Goal: Communication & Community: Answer question/provide support

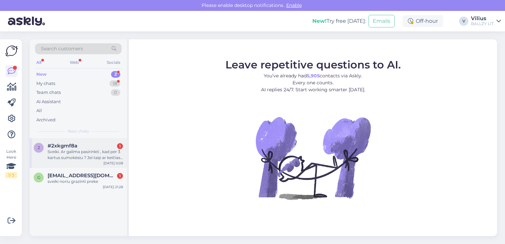
click at [98, 153] on div "Sveiki. Ar galima pasirinkti , kad per 3 kartus sumokėsiu ? Jei taip ar keičias…" at bounding box center [85, 155] width 75 height 12
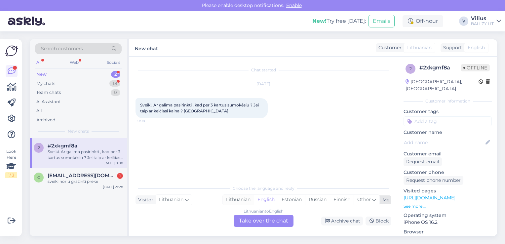
click at [233, 202] on div "Lithuanian" at bounding box center [238, 200] width 31 height 10
click at [252, 220] on div "Lithuanian to Lithuanian Take over the chat" at bounding box center [264, 221] width 60 height 12
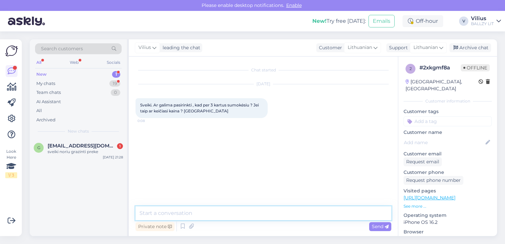
click at [236, 216] on textarea at bounding box center [263, 213] width 256 height 14
paste textarea "[URL][DOMAIN_NAME]"
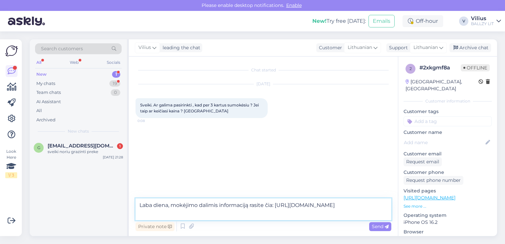
type textarea "Laba diena, mokėjimo dalimis informaciją rasite čia: https://ballzy.eu/lt/shopp…"
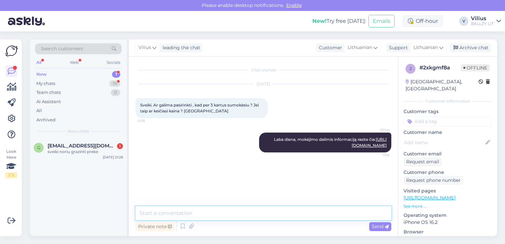
click at [183, 211] on textarea at bounding box center [263, 213] width 256 height 14
paste textarea "2 sprendimas: ESTO 3 mokėjimas dalimis ESTO 3 yra populiariausias naujos kartos…"
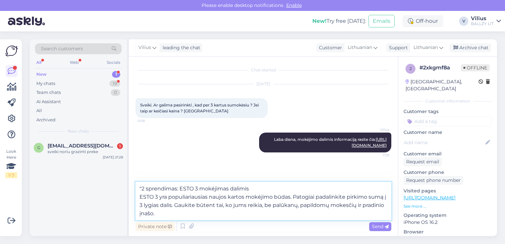
type textarea ""2 sprendimas: ESTO 3 mokėjimas dalimis ESTO 3 yra populiariausias naujos karto…"
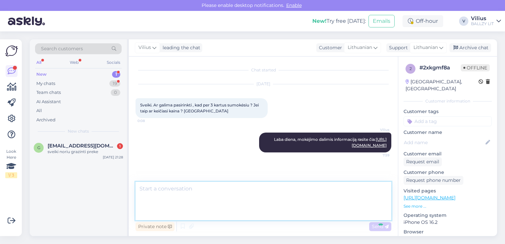
scroll to position [12, 0]
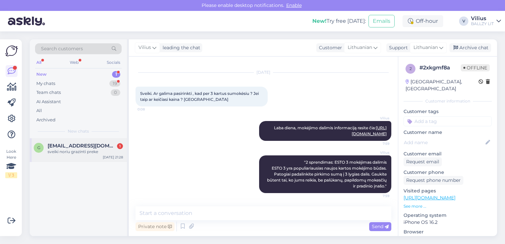
click at [76, 143] on span "[EMAIL_ADDRESS][DOMAIN_NAME]" at bounding box center [82, 146] width 69 height 6
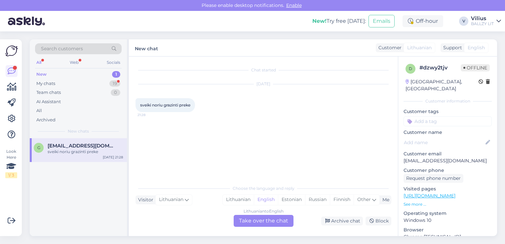
scroll to position [0, 0]
click at [234, 199] on div "Lithuanian" at bounding box center [238, 200] width 31 height 10
click at [255, 220] on div "Lithuanian to Lithuanian Take over the chat" at bounding box center [264, 221] width 60 height 12
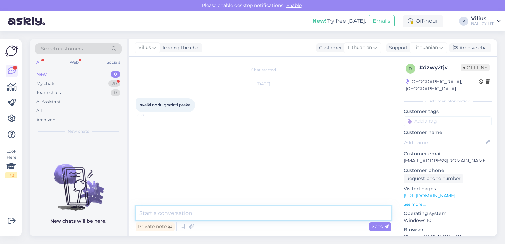
click at [244, 217] on textarea at bounding box center [263, 213] width 256 height 14
paste textarea "https://ballzy.eu/lt/shopping-help#returning"
type textarea "Laba diena, grąžinimo taisykles rasite čia: [URL][DOMAIN_NAME]"
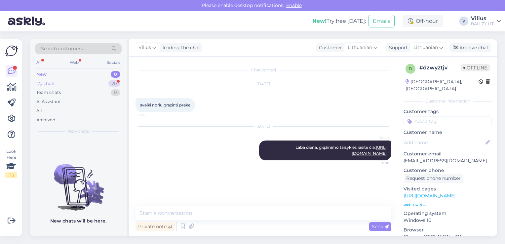
click at [62, 83] on div "My chats 20" at bounding box center [78, 83] width 87 height 9
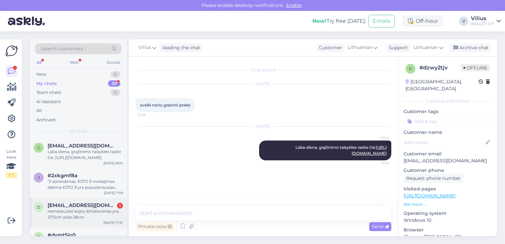
click at [79, 209] on div "nematau,bet kojos išmatavimas yra 27,5cm arba 28cm" at bounding box center [85, 214] width 75 height 12
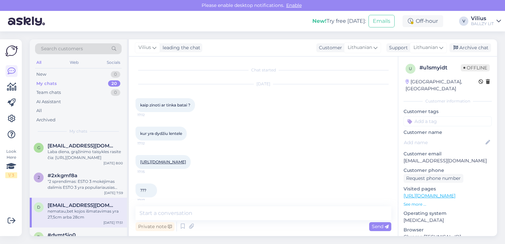
scroll to position [378, 0]
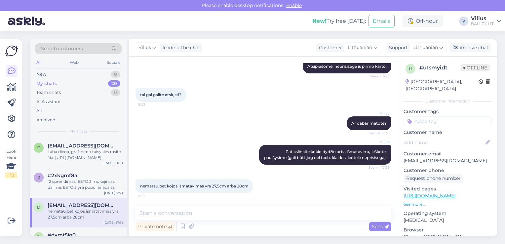
click at [188, 18] on div "New! Try free today: Emails Off-hour V Vilius BALLZY LIT" at bounding box center [252, 21] width 505 height 20
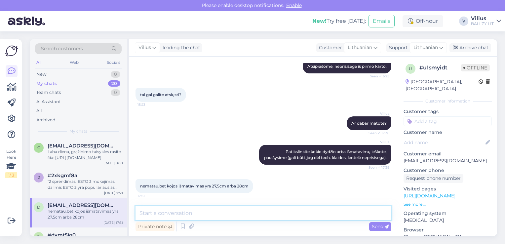
click at [235, 214] on textarea at bounding box center [263, 213] width 256 height 14
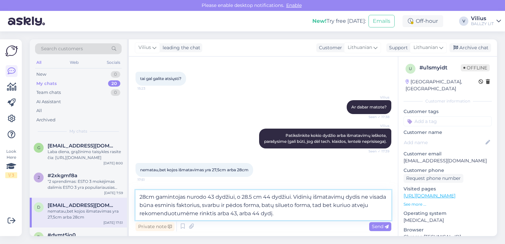
type textarea "28cm gamintojas nurodo 43 dydžiui, o 28.5 cm 44 dydžiui. Vidinių išmatavimų dyd…"
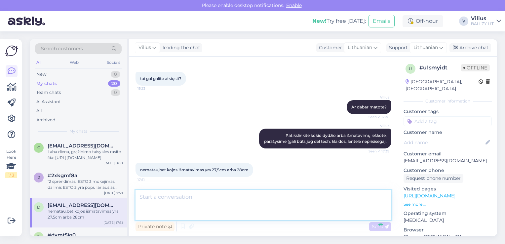
scroll to position [437, 0]
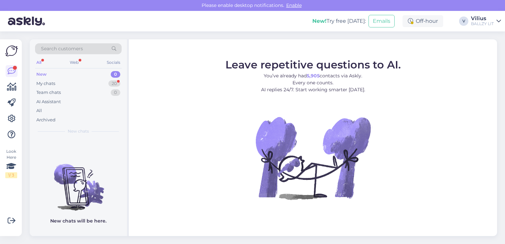
click at [72, 85] on div "My chats 20" at bounding box center [78, 83] width 87 height 9
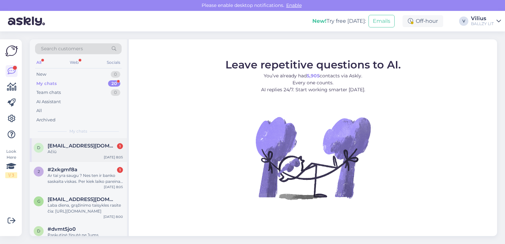
click at [75, 155] on div "d deimanciukas1981@gmail.com 1 Ačiū Oct 7 8:05" at bounding box center [78, 150] width 97 height 24
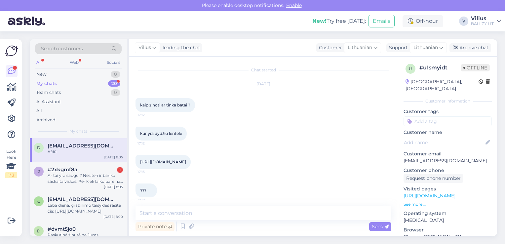
scroll to position [466, 0]
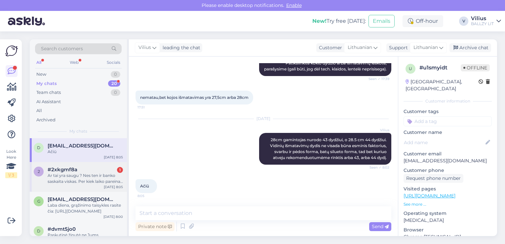
click at [93, 179] on div "Ar tai yra saugu ? Nes ten ir banko saskaita viskas. Per kiek laiko pareina pre…" at bounding box center [85, 178] width 75 height 12
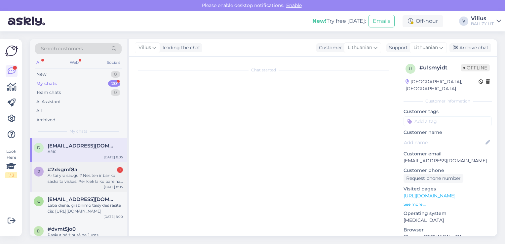
scroll to position [46, 0]
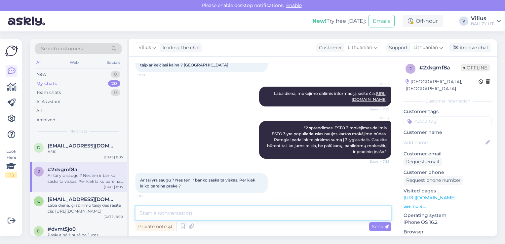
click at [211, 214] on textarea at bounding box center [263, 213] width 256 height 14
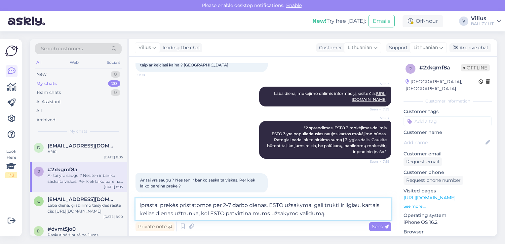
click at [324, 213] on textarea "Įprastai prekės pristatomos per 2-7 darbo dienas. ESTO užsakymai gali trukti ir…" at bounding box center [263, 209] width 256 height 22
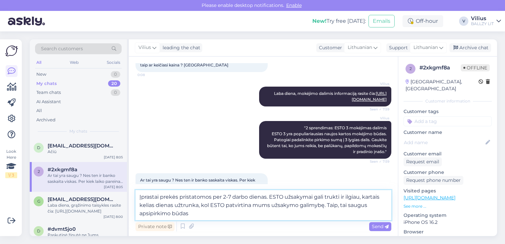
type textarea "Įprastai prekės pristatomos per 2-7 darbo dienas. ESTO užsakymai gali trukti ir…"
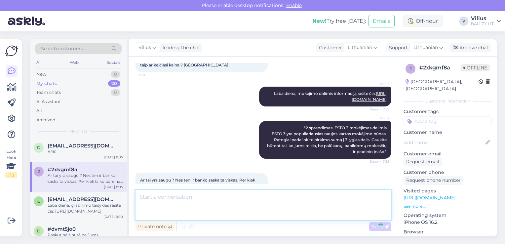
scroll to position [92, 0]
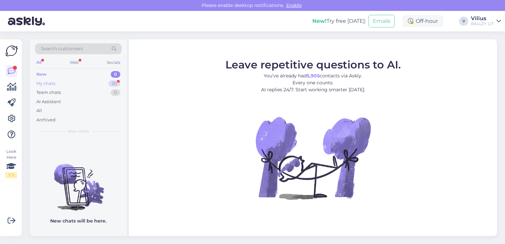
click at [73, 81] on div "My chats 20" at bounding box center [78, 83] width 87 height 9
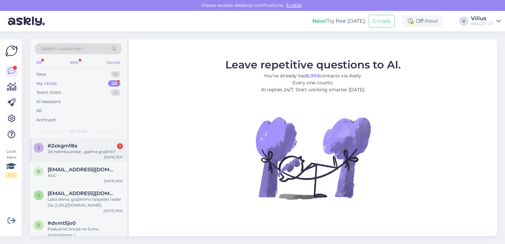
click at [81, 152] on div "Jei netinka preke , galima gražinti?" at bounding box center [85, 152] width 75 height 6
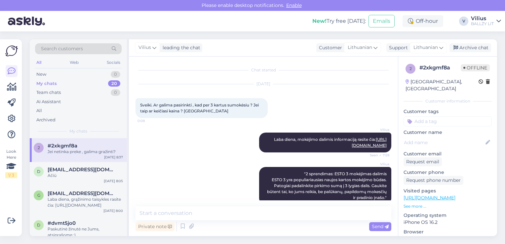
scroll to position [120, 0]
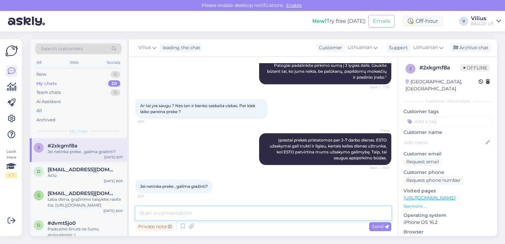
click at [191, 213] on textarea at bounding box center [263, 213] width 256 height 14
type textarea "Taip."
